Goal: Check status

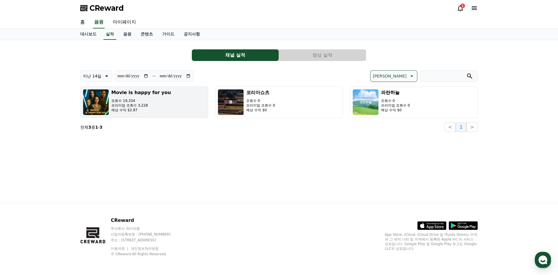
click at [159, 96] on h3 "Movie is happy for you" at bounding box center [141, 92] width 60 height 7
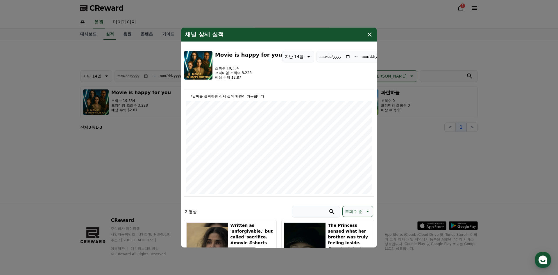
click at [370, 36] on icon "modal" at bounding box center [369, 34] width 7 height 7
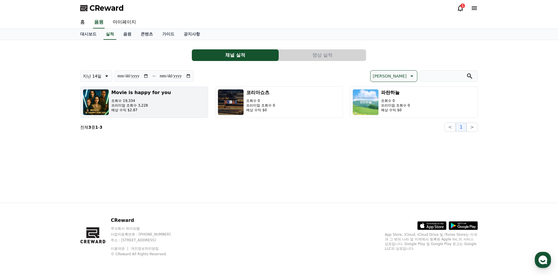
click at [130, 91] on h3 "Movie is happy for you" at bounding box center [141, 92] width 60 height 7
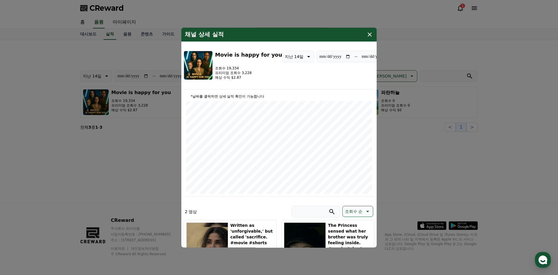
scroll to position [67, 0]
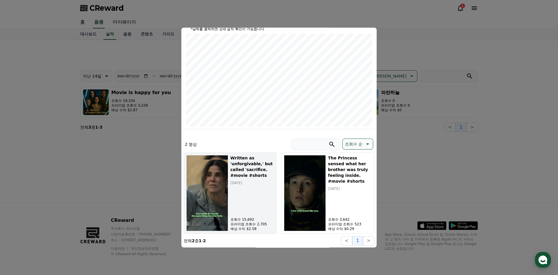
click at [216, 194] on img "modal" at bounding box center [207, 193] width 42 height 76
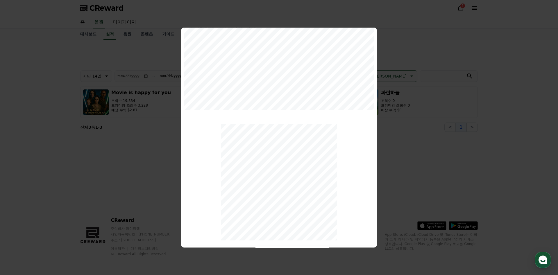
scroll to position [0, 0]
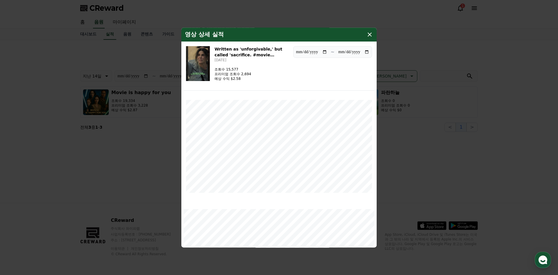
click at [370, 33] on icon "modal" at bounding box center [369, 34] width 7 height 7
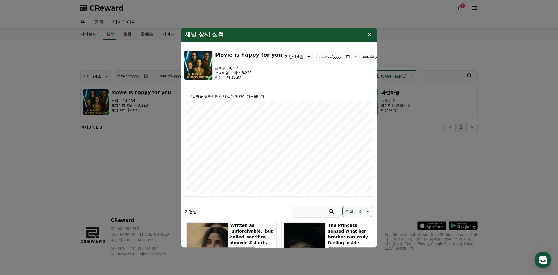
click at [369, 31] on div "채널 상세 실적" at bounding box center [278, 35] width 195 height 14
click at [368, 36] on icon "modal" at bounding box center [370, 35] width 4 height 4
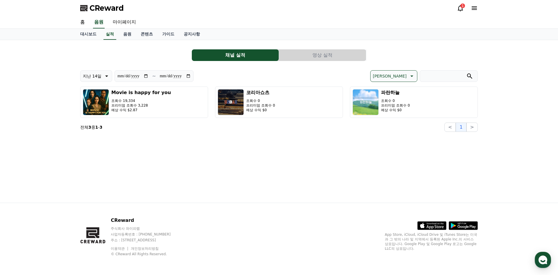
click at [316, 56] on button "영상 실적" at bounding box center [322, 55] width 87 height 12
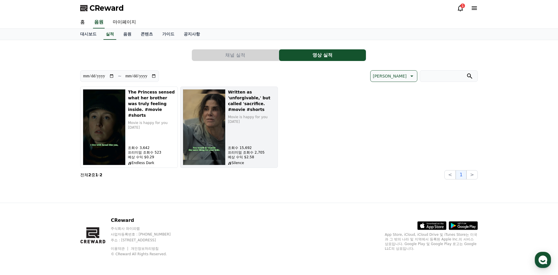
click at [211, 119] on img "button" at bounding box center [204, 127] width 43 height 76
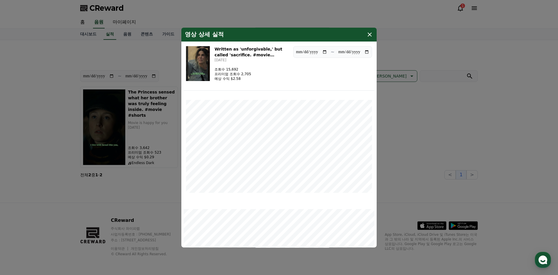
click at [368, 35] on icon "modal" at bounding box center [369, 34] width 7 height 7
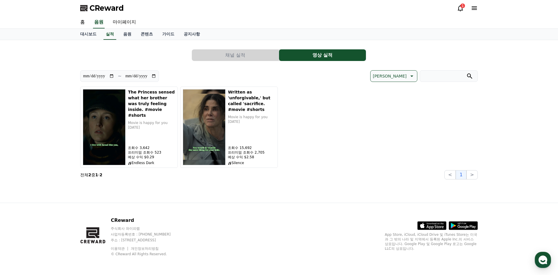
click at [458, 8] on icon at bounding box center [460, 8] width 5 height 6
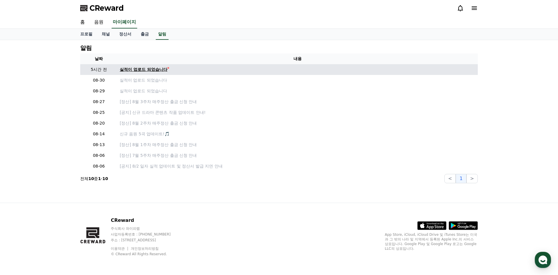
click at [149, 71] on div "실적이 업로드 되었습니다" at bounding box center [144, 70] width 48 height 6
